Goal: Information Seeking & Learning: Understand process/instructions

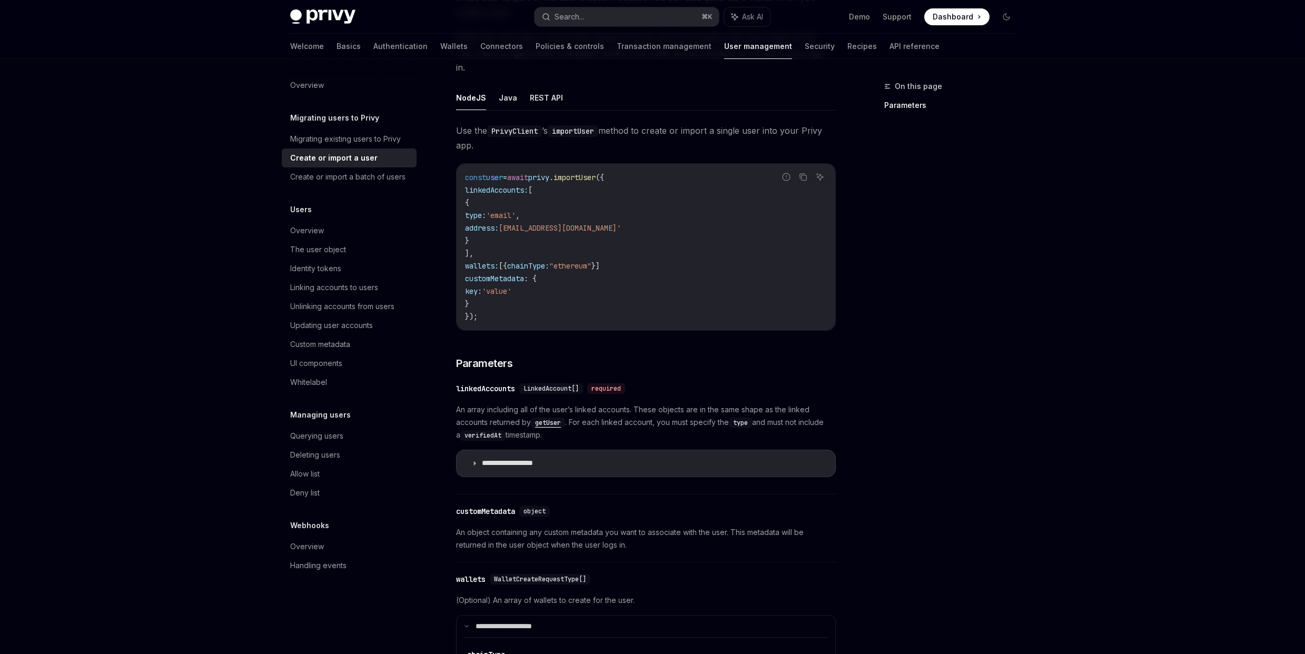
scroll to position [158, 0]
type textarea "*"
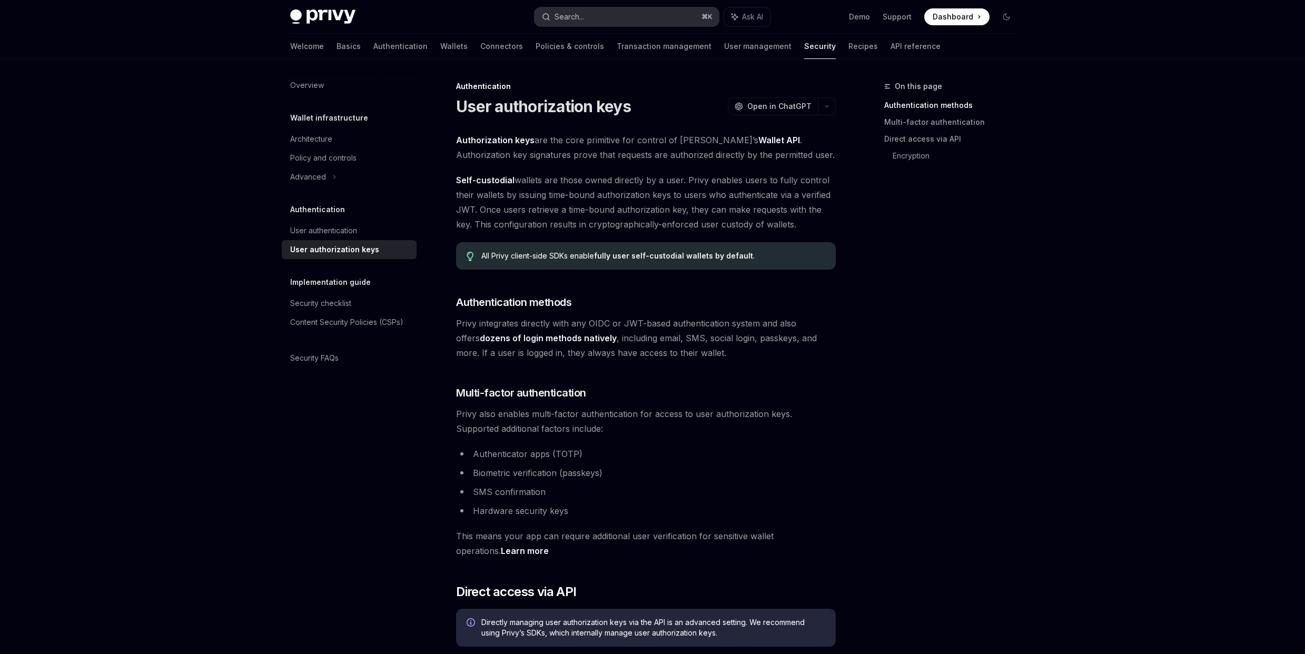
click at [599, 21] on button "Search... ⌘ K" at bounding box center [627, 16] width 184 height 19
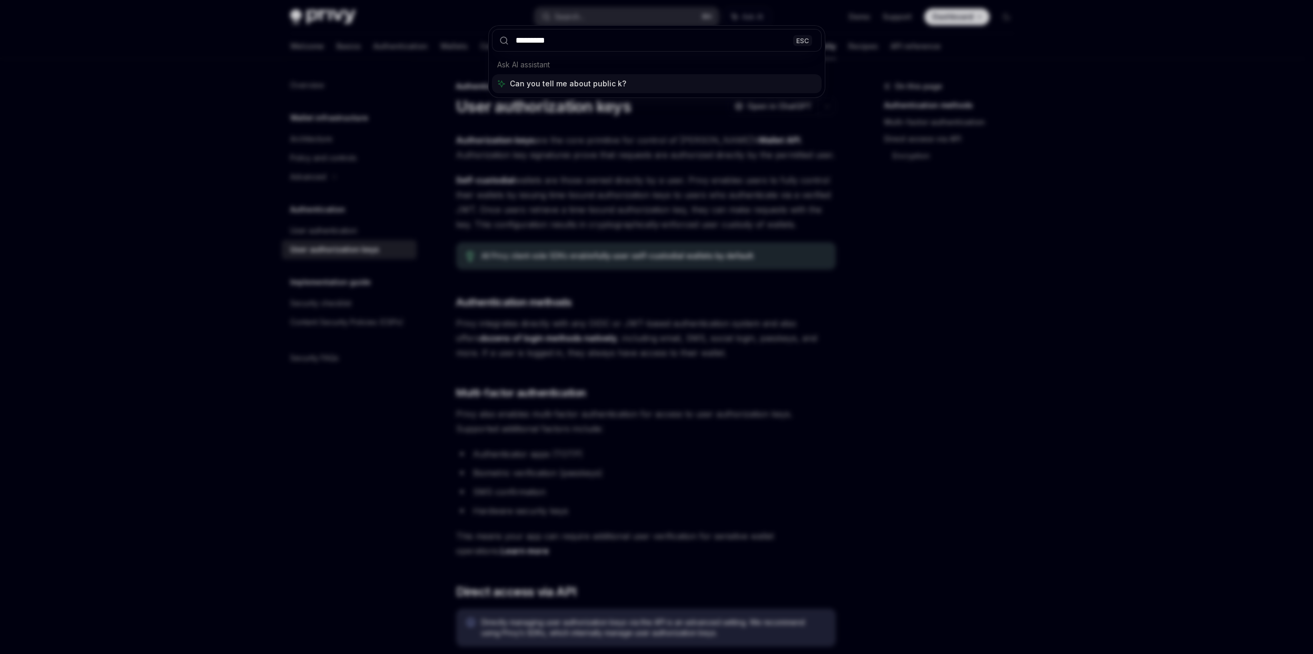
type input "**********"
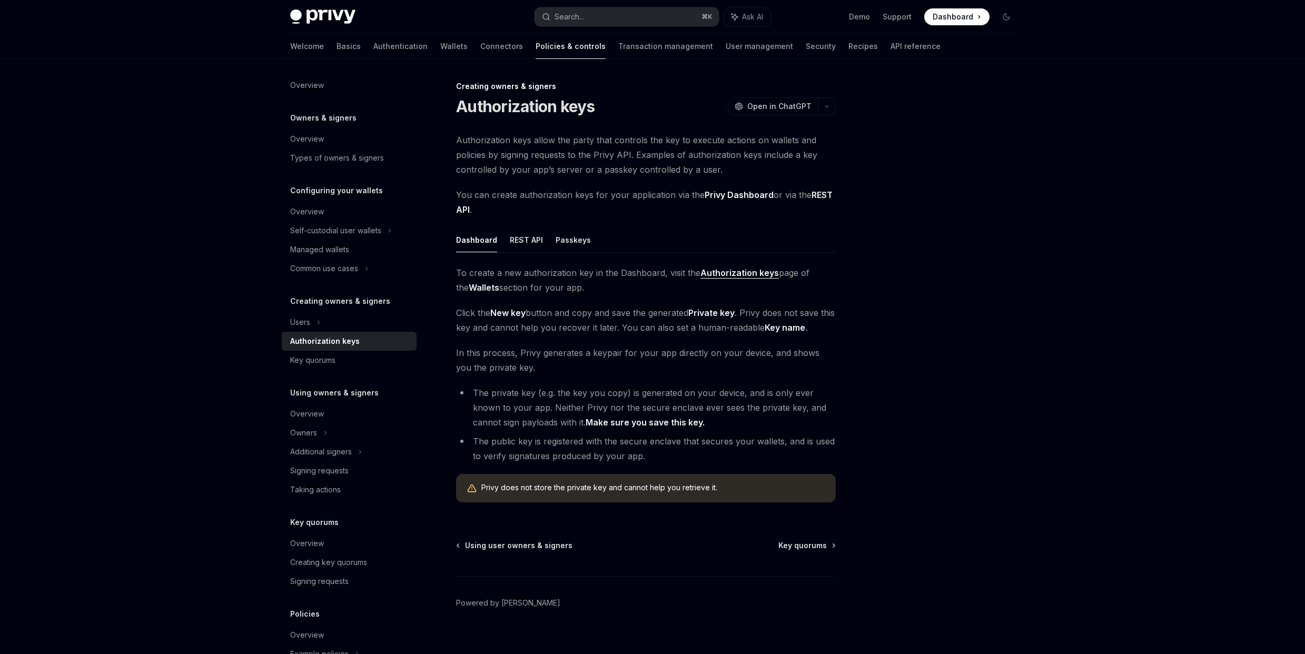
scroll to position [13, 0]
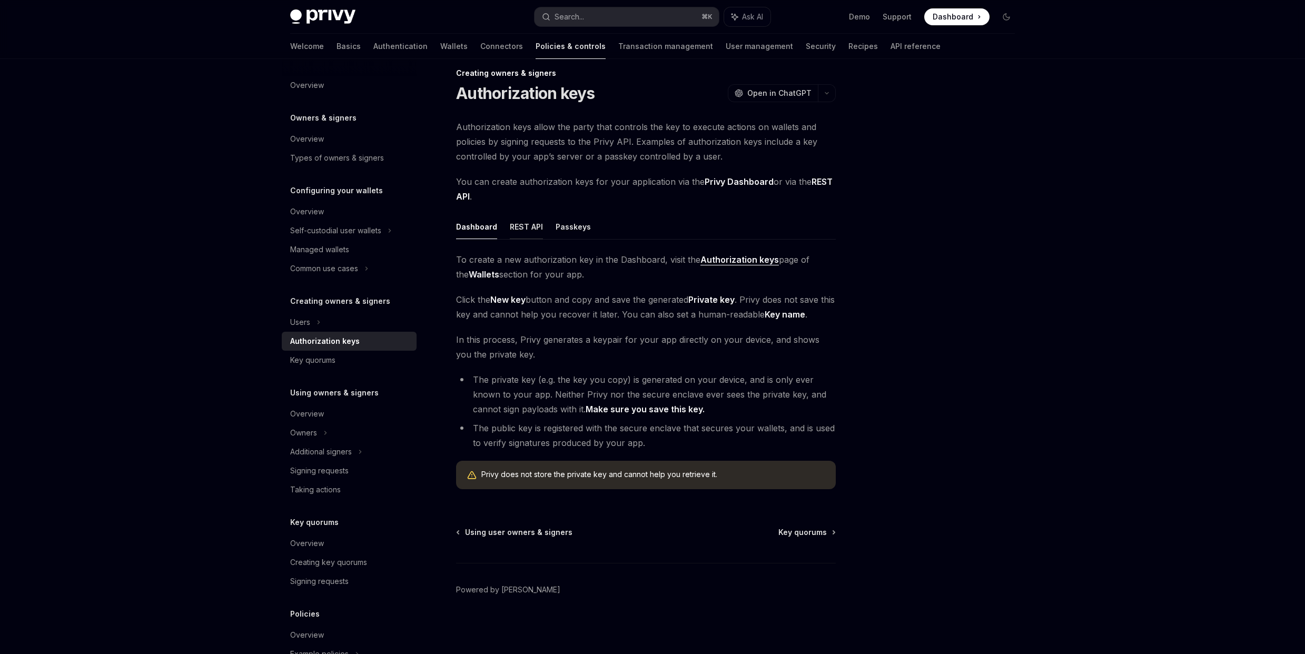
click at [524, 233] on button "REST API" at bounding box center [526, 226] width 33 height 25
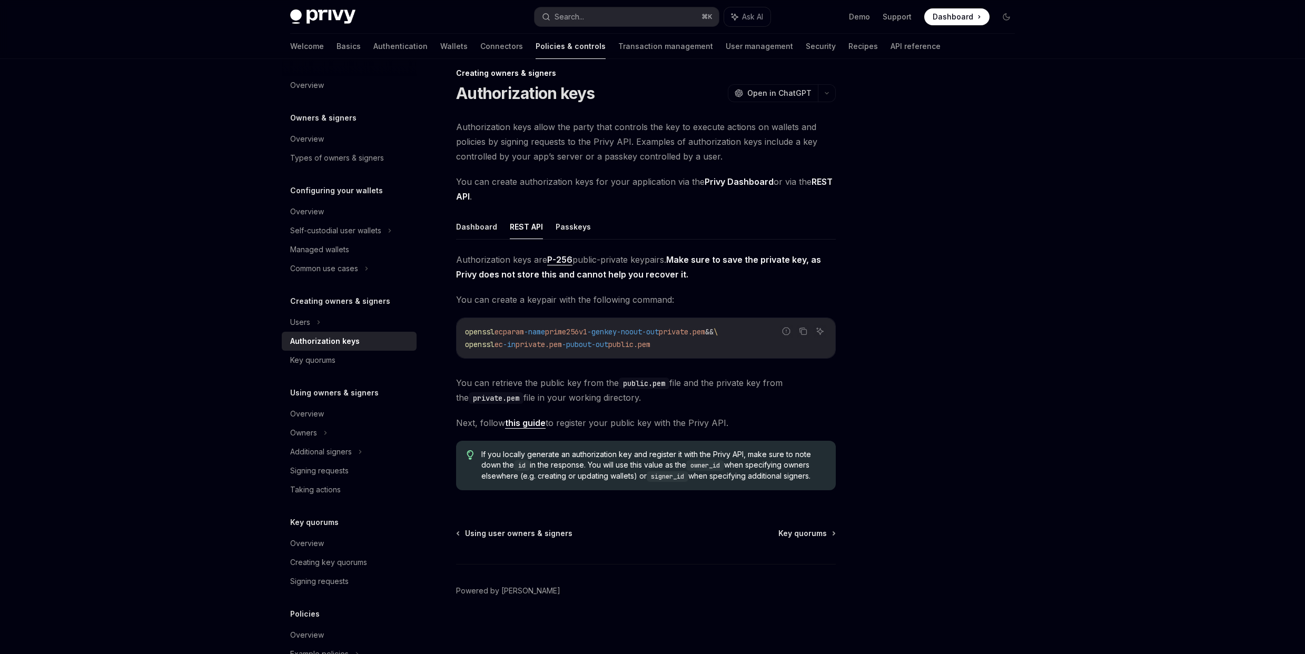
drag, startPoint x: 478, startPoint y: 230, endPoint x: 486, endPoint y: 296, distance: 66.3
click at [486, 296] on div "Dashboard REST API Passkeys Authorization keys are P-256 public-private keypair…" at bounding box center [646, 356] width 380 height 284
click at [480, 223] on button "Dashboard" at bounding box center [476, 226] width 41 height 25
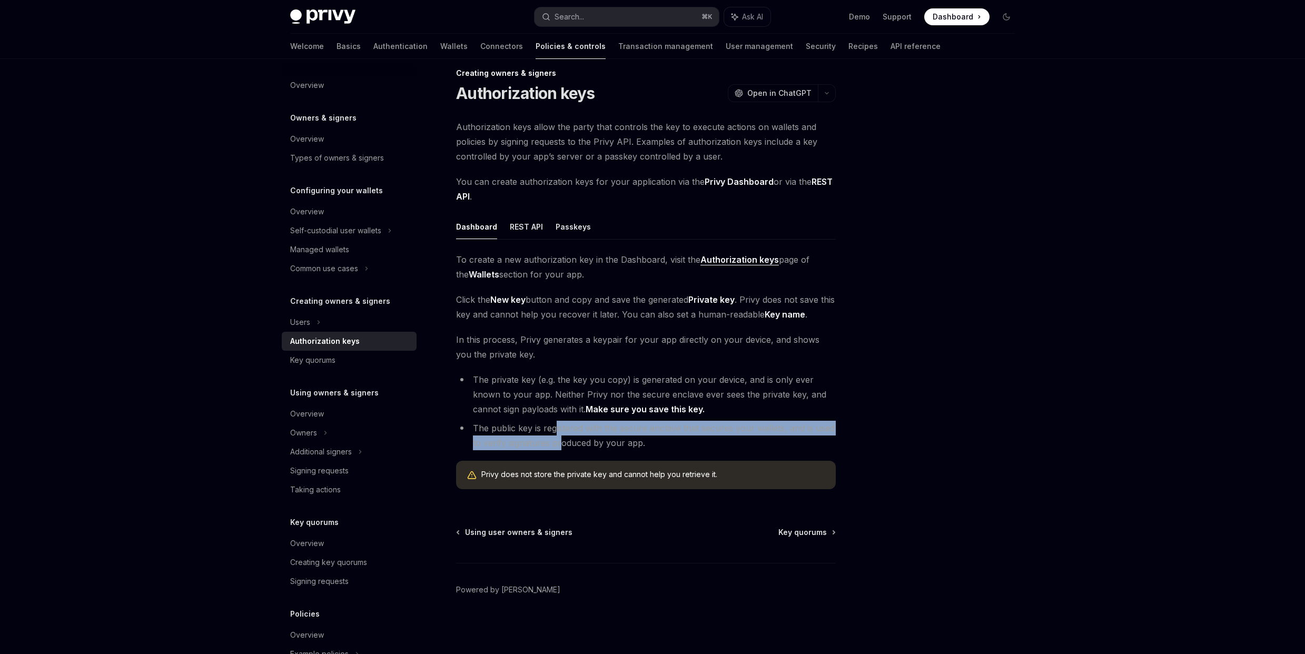
drag, startPoint x: 554, startPoint y: 424, endPoint x: 559, endPoint y: 440, distance: 16.8
click at [559, 440] on li "The public key is registered with the secure enclave that secures your wallets,…" at bounding box center [646, 435] width 380 height 29
drag, startPoint x: 558, startPoint y: 427, endPoint x: 562, endPoint y: 447, distance: 19.8
click at [562, 447] on li "The public key is registered with the secure enclave that secures your wallets,…" at bounding box center [646, 435] width 380 height 29
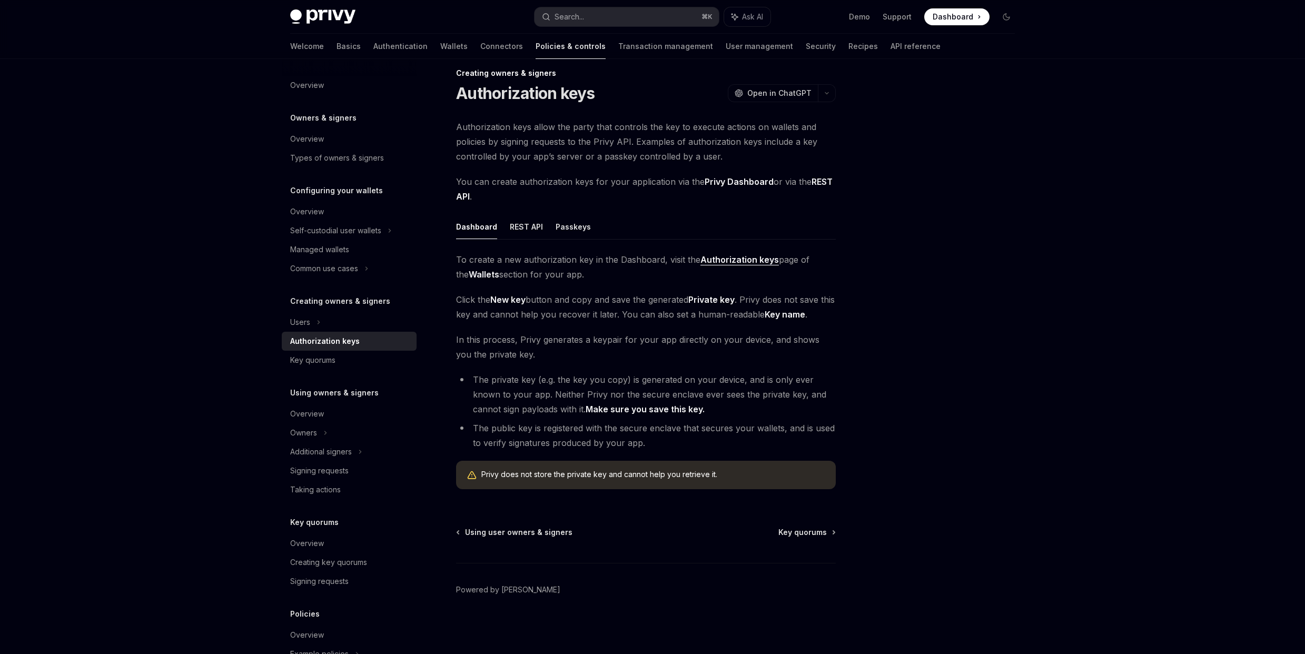
click at [641, 437] on li "The public key is registered with the secure enclave that secures your wallets,…" at bounding box center [646, 435] width 380 height 29
click at [528, 229] on button "REST API" at bounding box center [526, 226] width 33 height 25
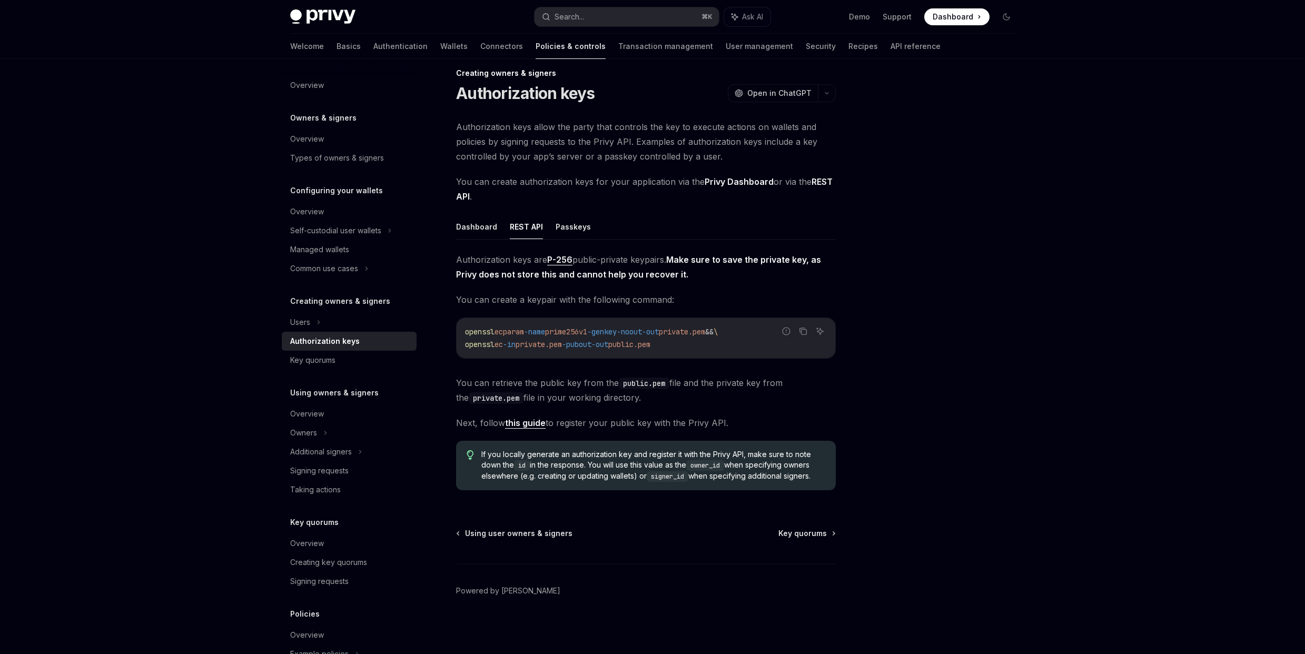
click at [536, 424] on link "this guide" at bounding box center [525, 423] width 41 height 11
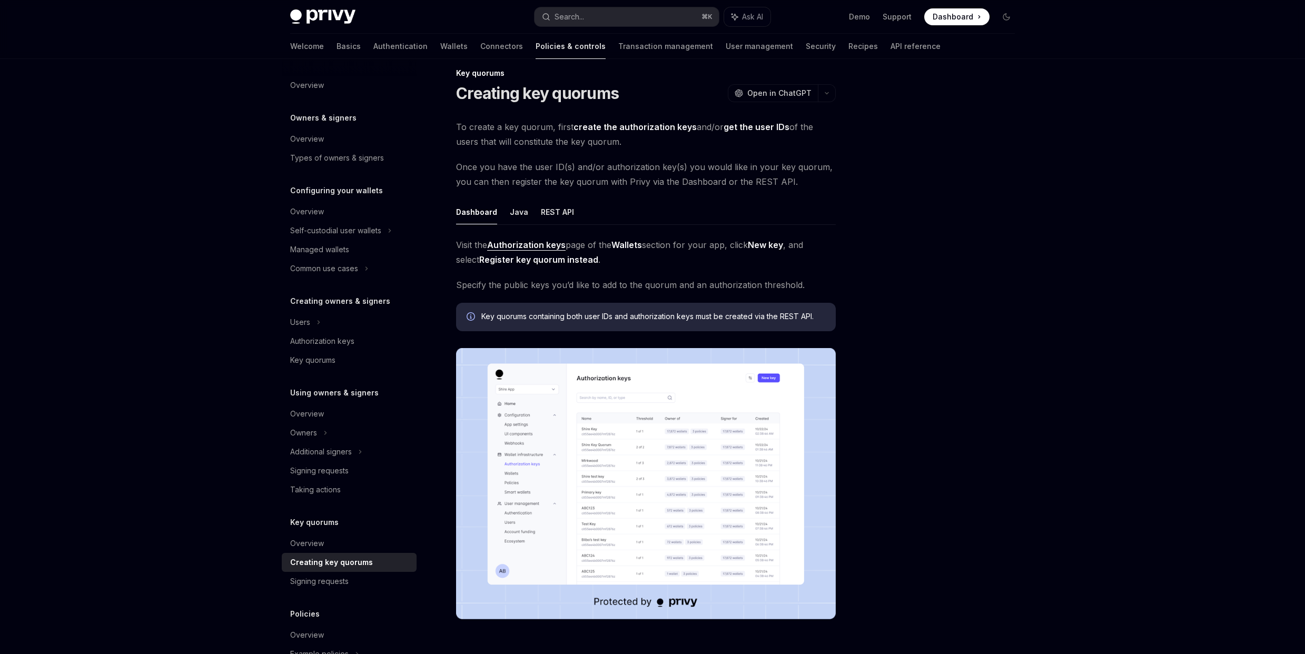
scroll to position [14, 0]
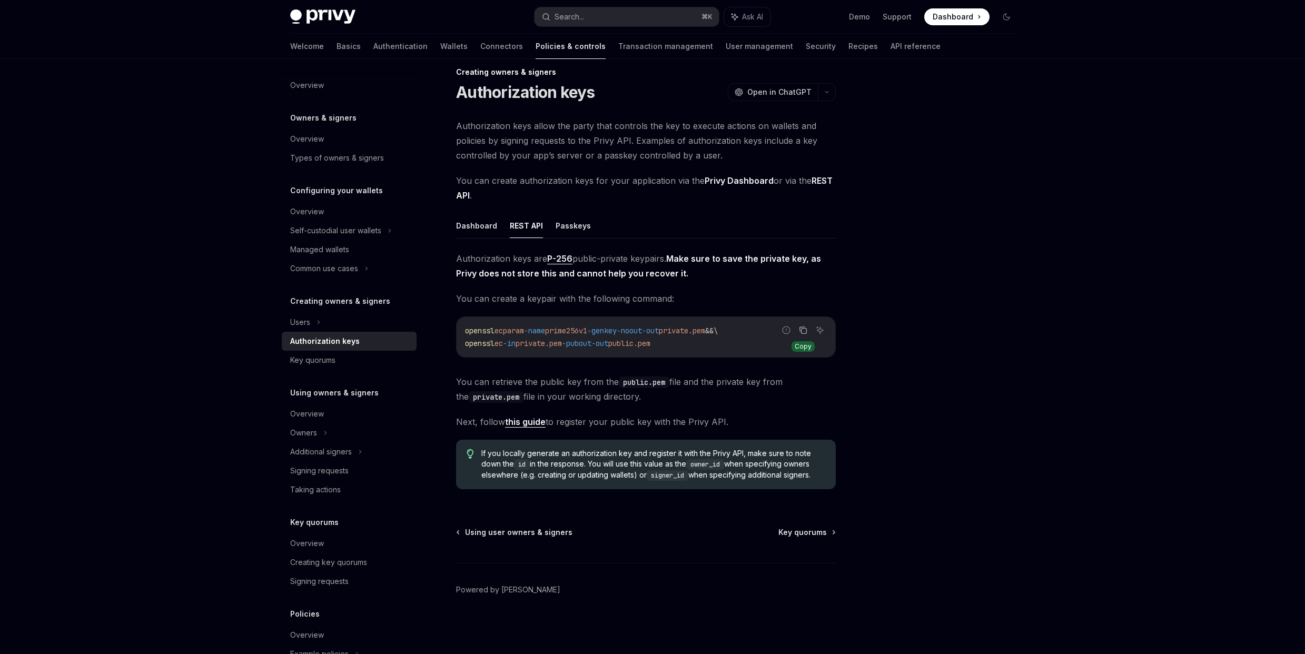
click at [802, 331] on icon "Copy the contents from the code block" at bounding box center [804, 331] width 5 height 5
type textarea "*"
